Goal: Transaction & Acquisition: Purchase product/service

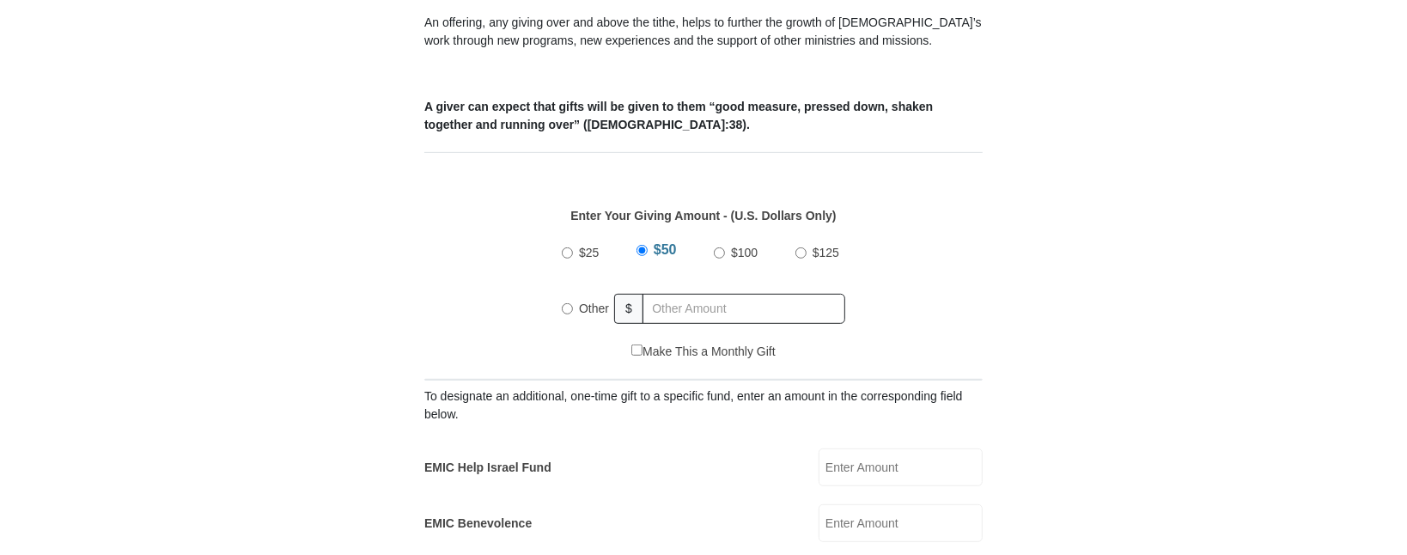
click at [564, 303] on input "Other" at bounding box center [567, 308] width 11 height 11
radio input "true"
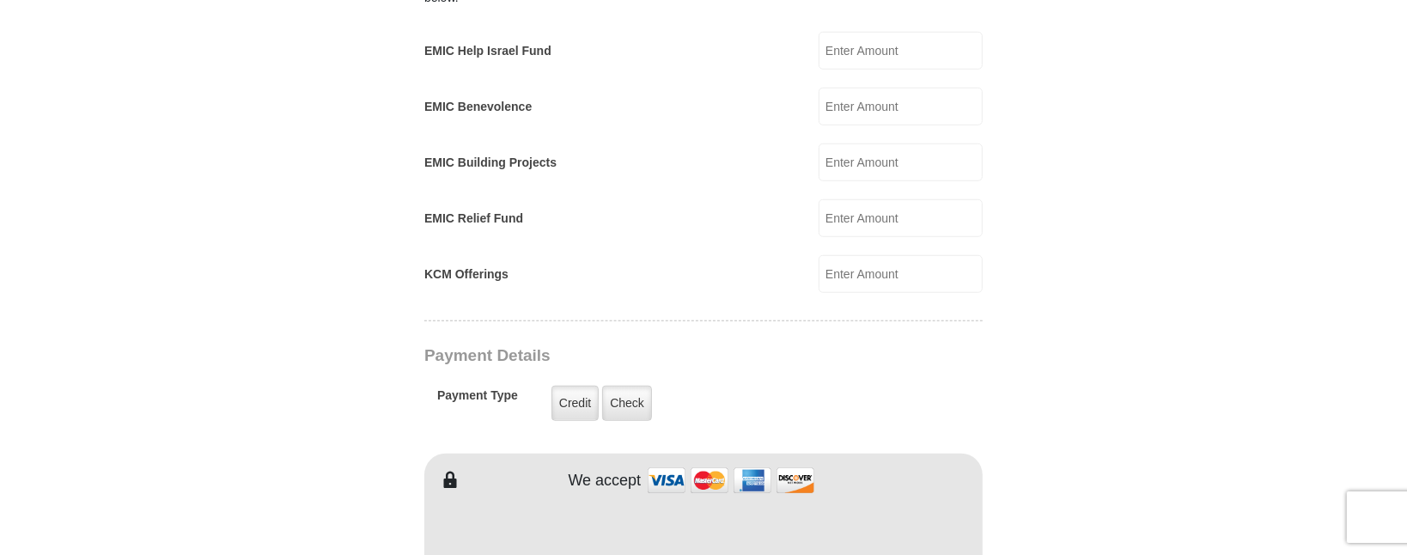
scroll to position [1120, 0]
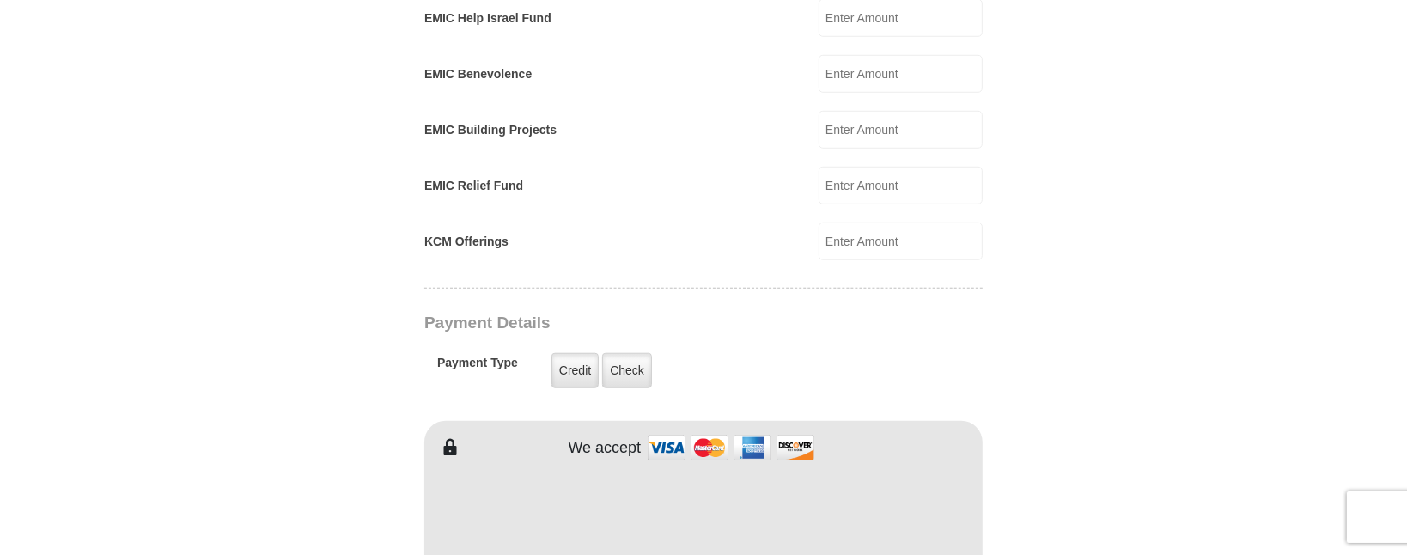
type input "210.00"
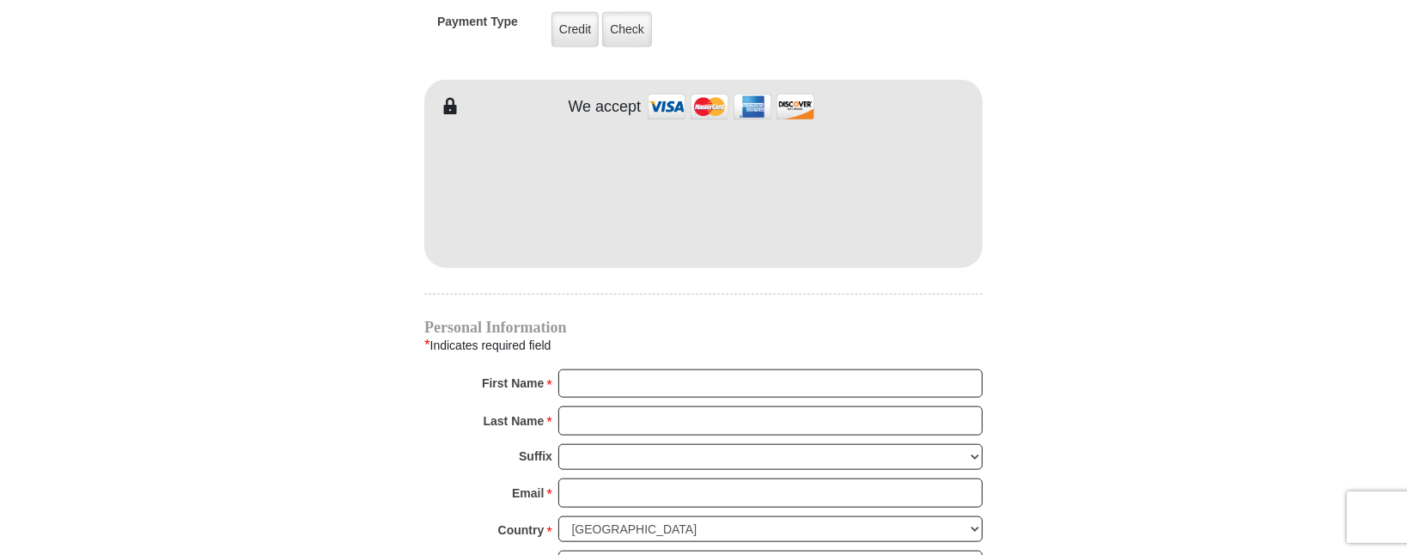
scroll to position [1494, 0]
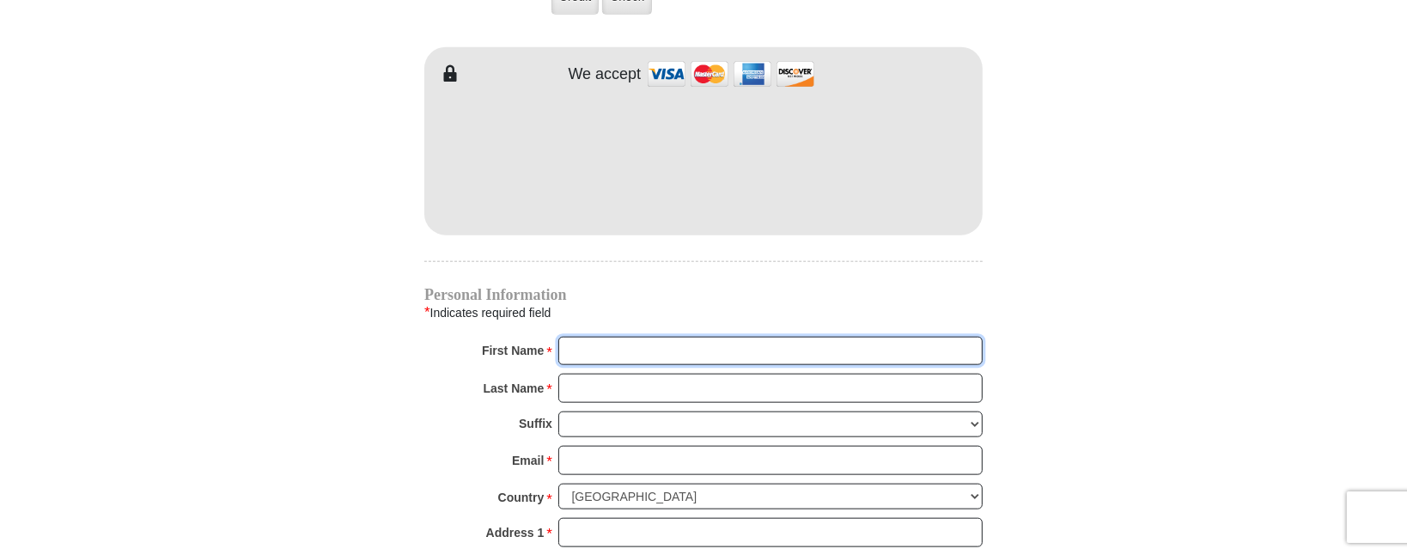
click at [600, 337] on input "First Name *" at bounding box center [770, 351] width 424 height 29
type input "[PERSON_NAME] and [PERSON_NAME]"
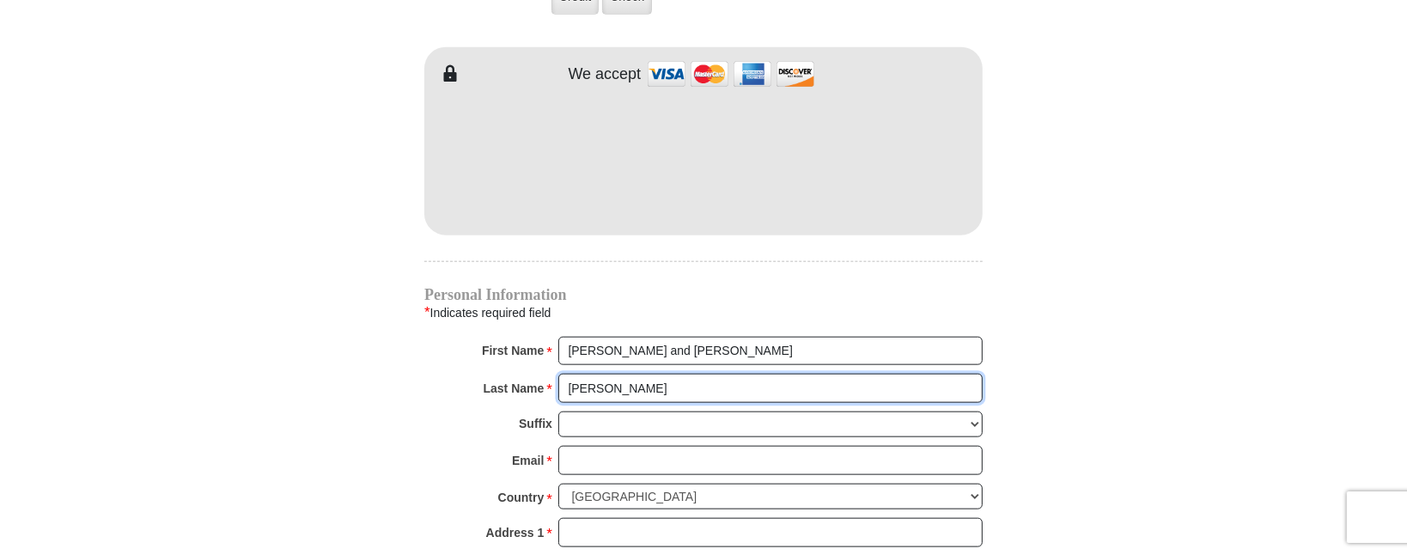
type input "[PERSON_NAME]"
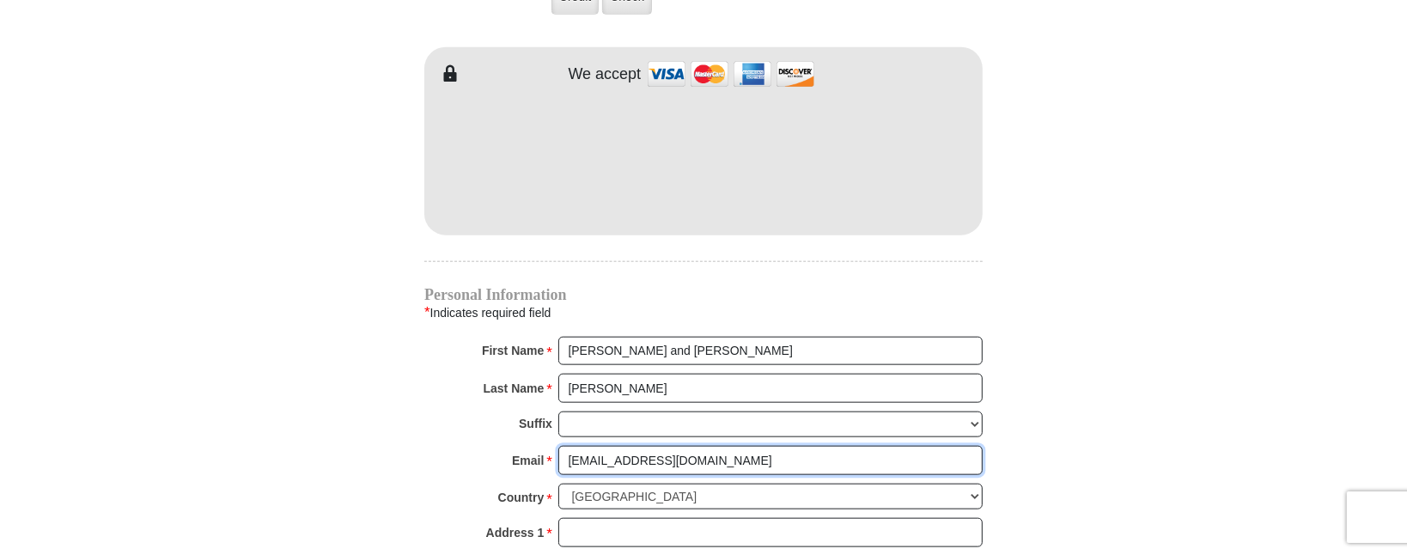
type input "[EMAIL_ADDRESS][DOMAIN_NAME]"
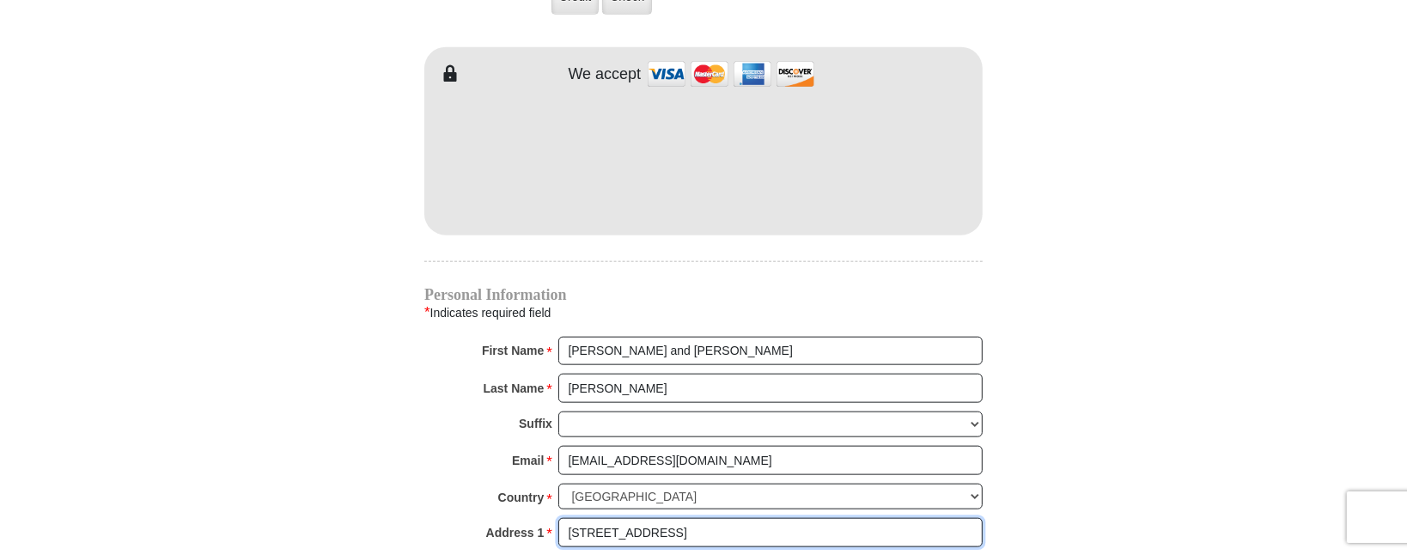
type input "[STREET_ADDRESS]"
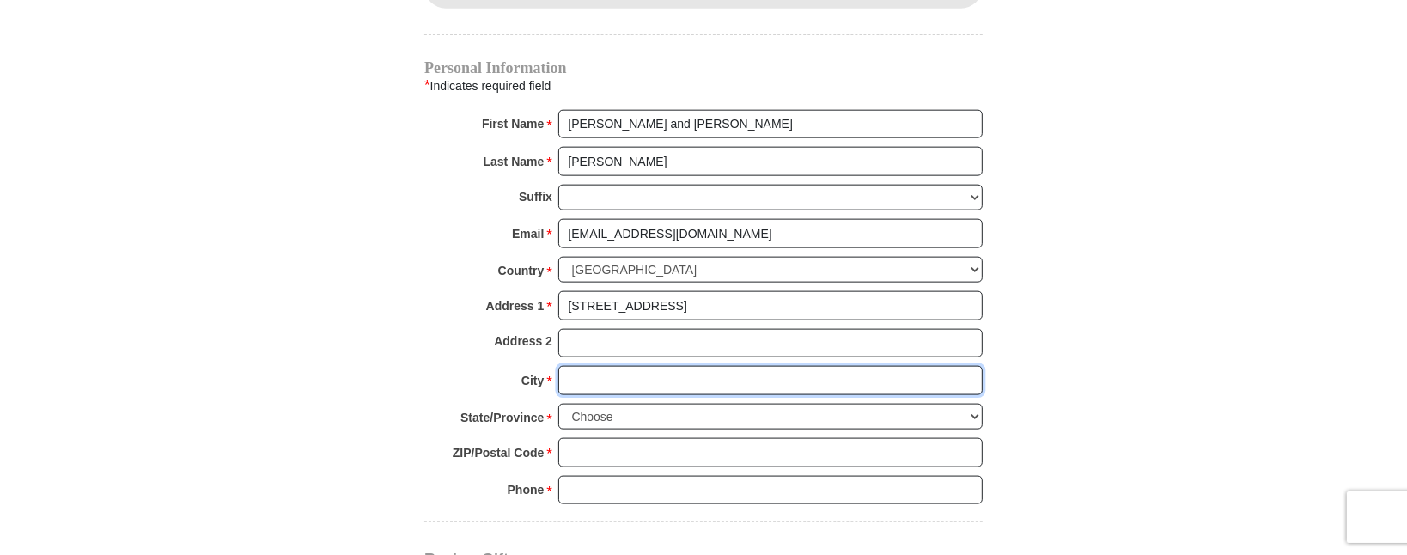
scroll to position [1798, 0]
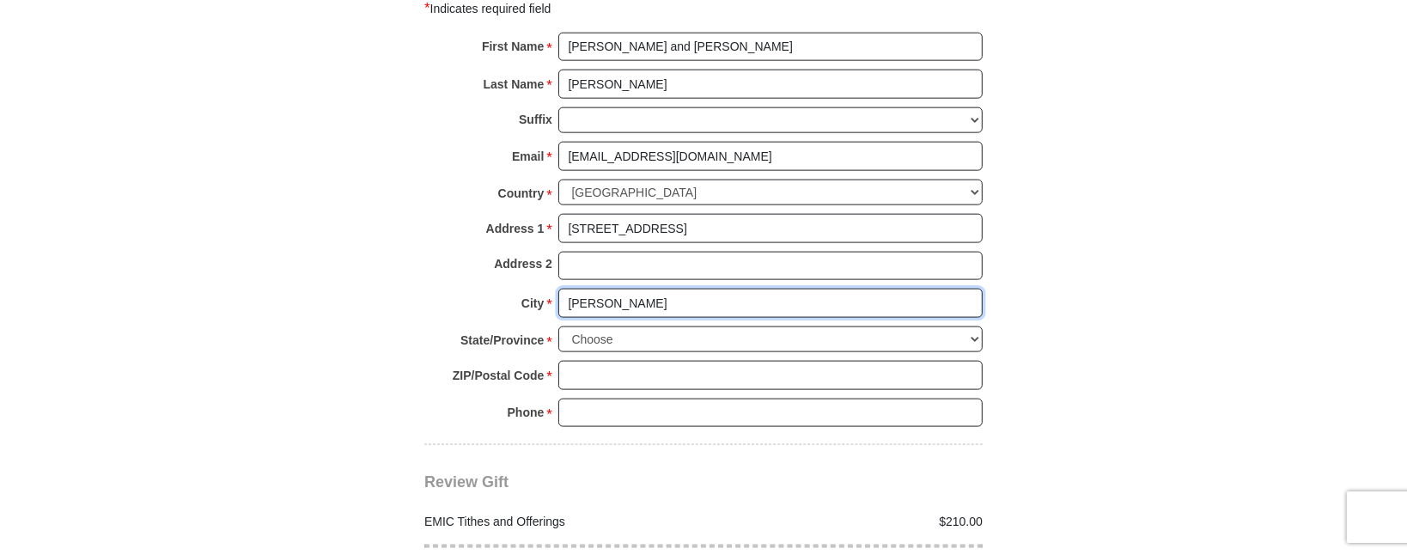
type input "[PERSON_NAME]"
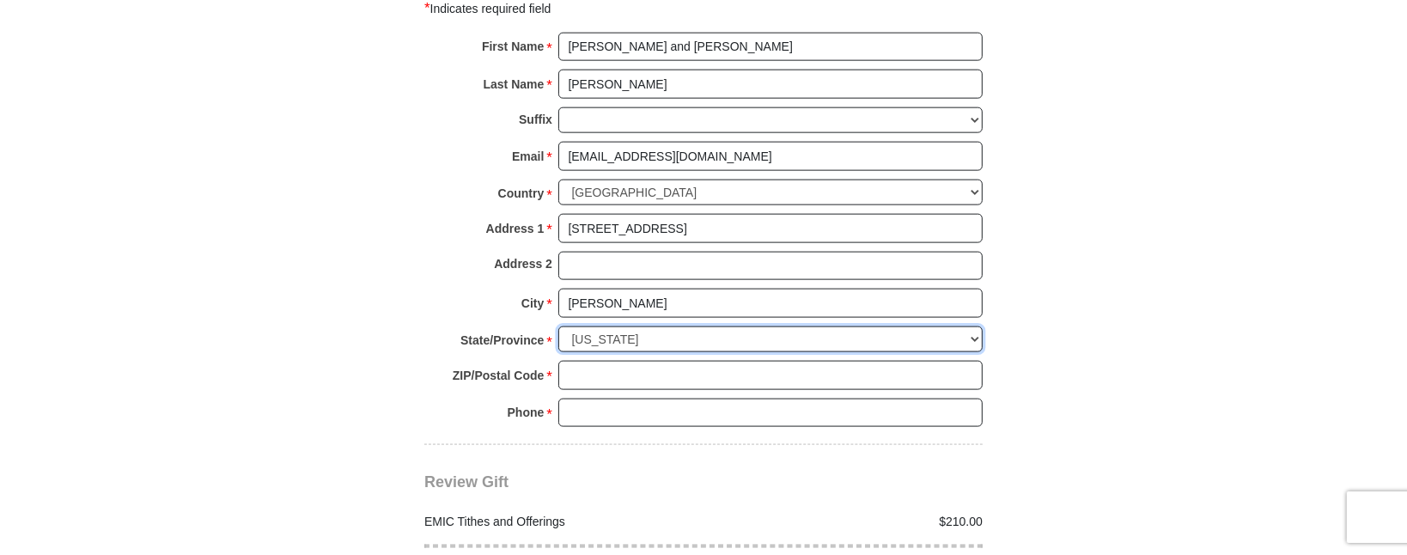
select select "[GEOGRAPHIC_DATA]"
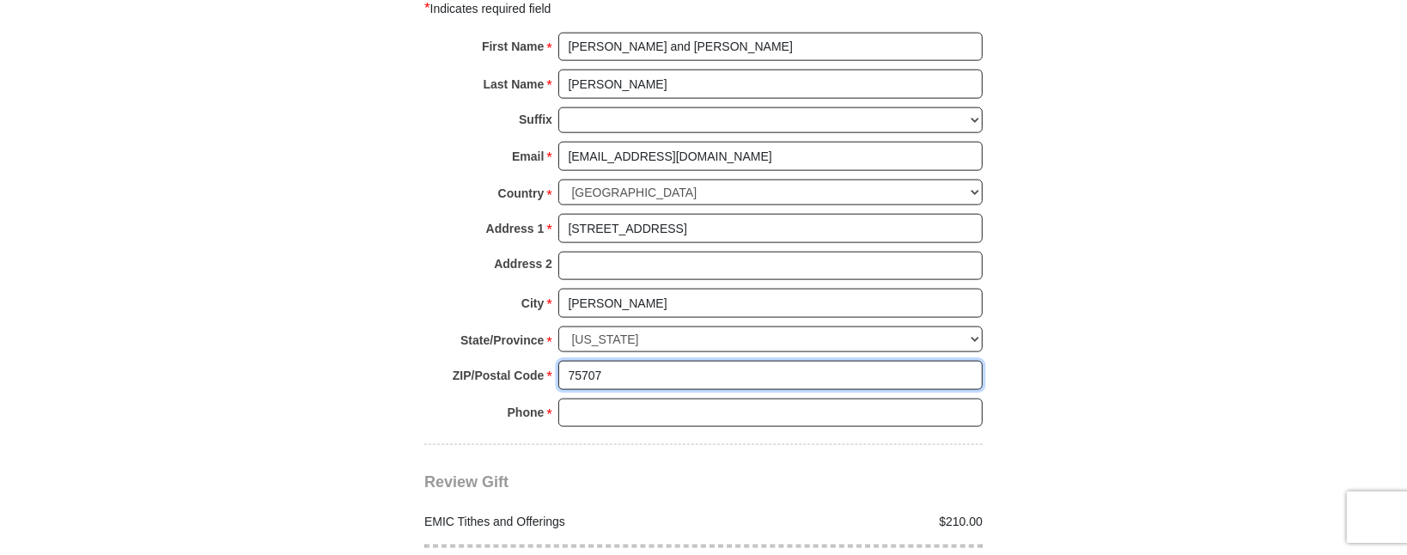
type input "75707"
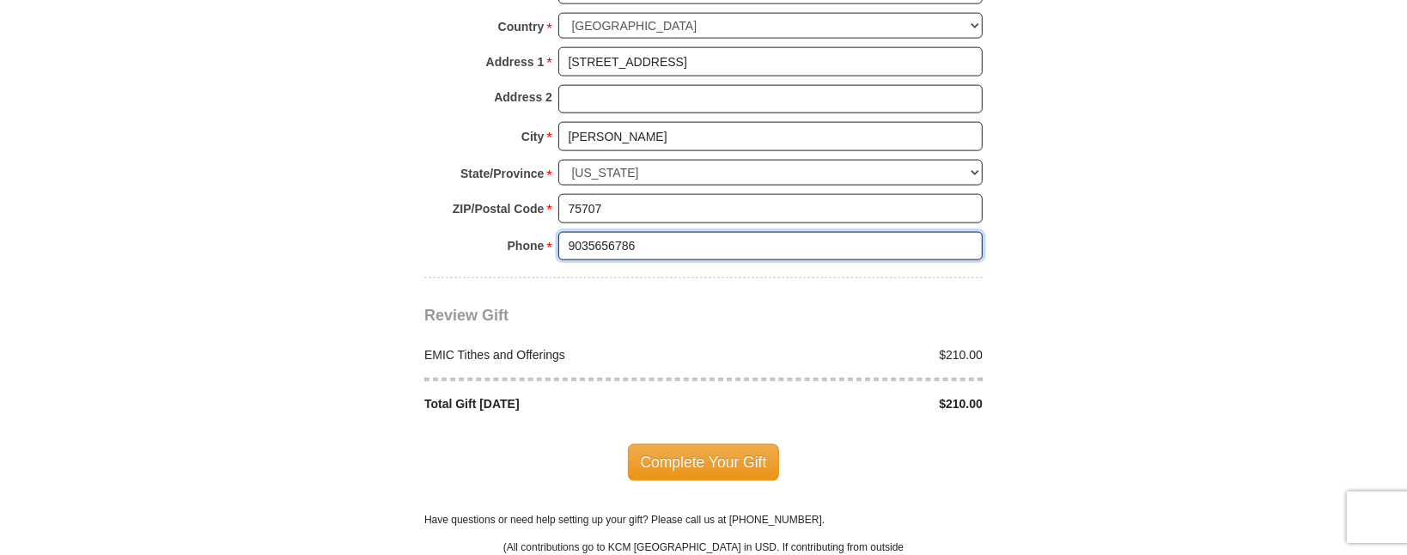
scroll to position [1984, 0]
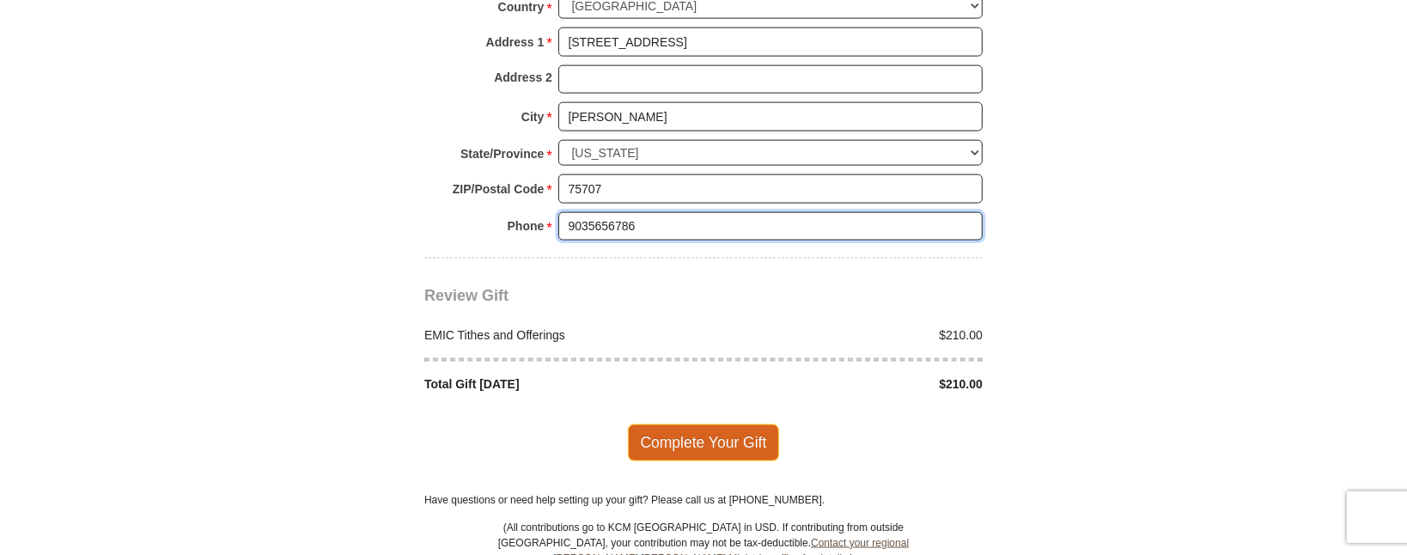
type input "9035656786"
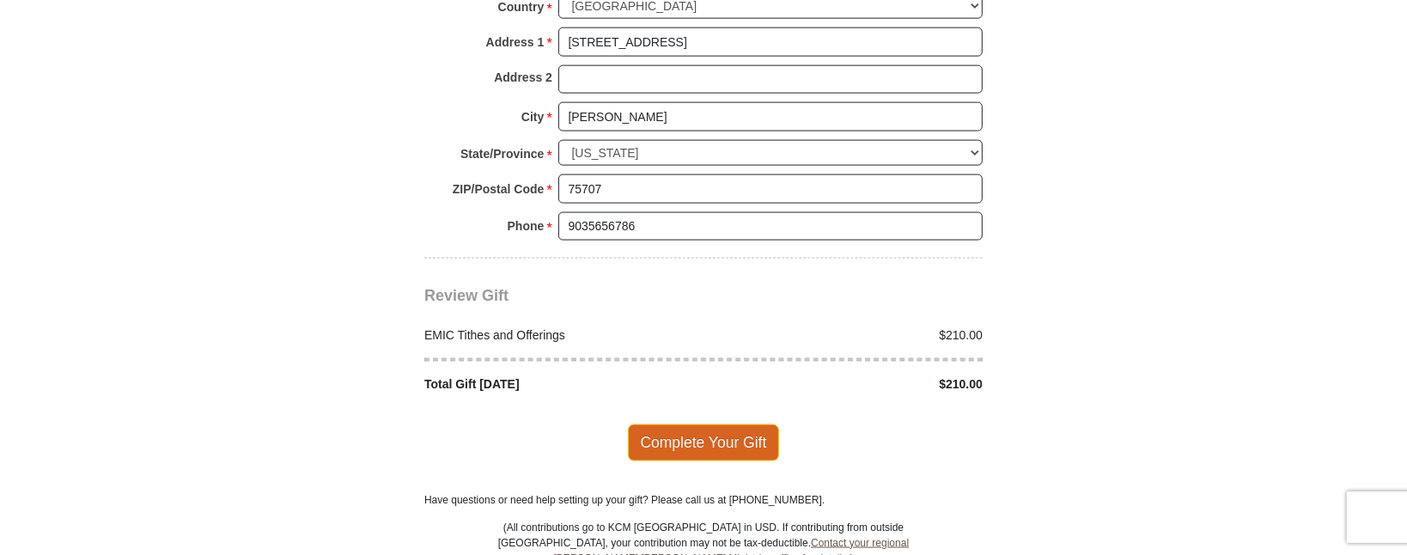
click at [730, 424] on span "Complete Your Gift" at bounding box center [704, 442] width 152 height 36
